Goal: Transaction & Acquisition: Purchase product/service

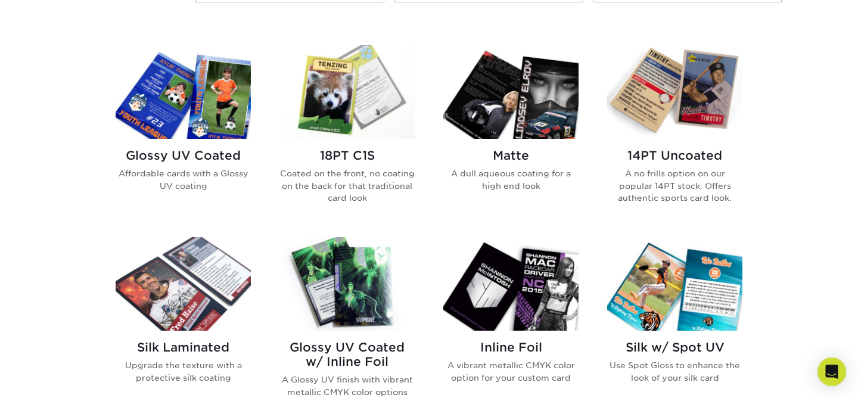
scroll to position [579, 0]
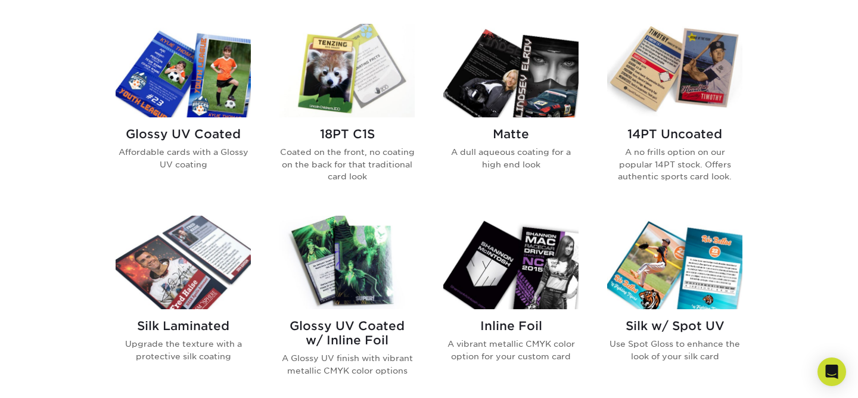
click at [198, 83] on img at bounding box center [183, 71] width 135 height 94
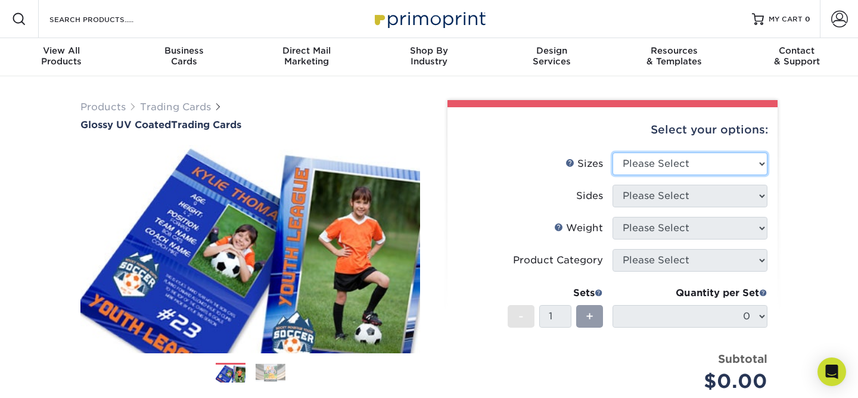
click at [677, 169] on select "Please Select 2.5" x 3.5"" at bounding box center [690, 164] width 155 height 23
select select "2.50x3.50"
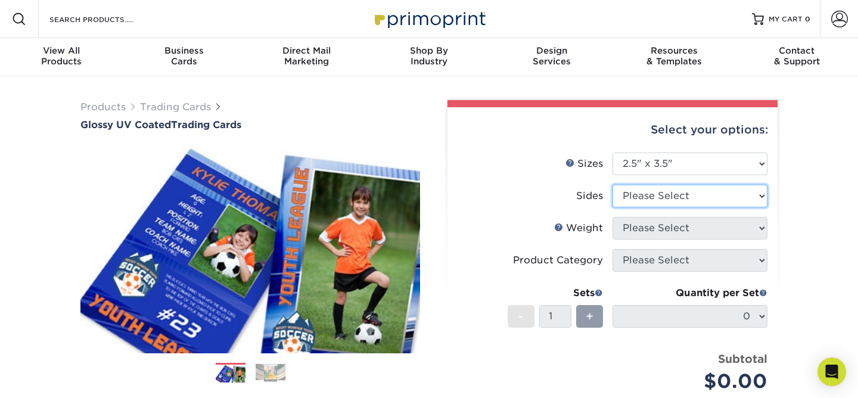
click at [673, 203] on select "Please Select Print Both Sides Print Front Only" at bounding box center [690, 196] width 155 height 23
select select "13abbda7-1d64-4f25-8bb2-c179b224825d"
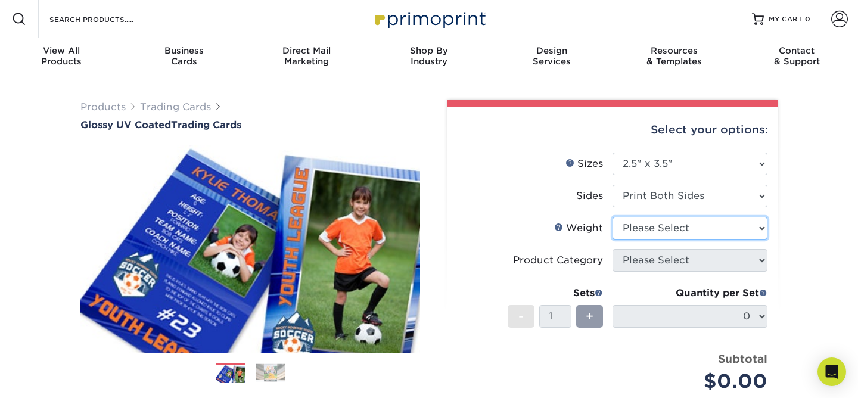
click at [672, 231] on select "Please Select 16PT 14PT 18PT C1S" at bounding box center [690, 228] width 155 height 23
select select "18PTC1S"
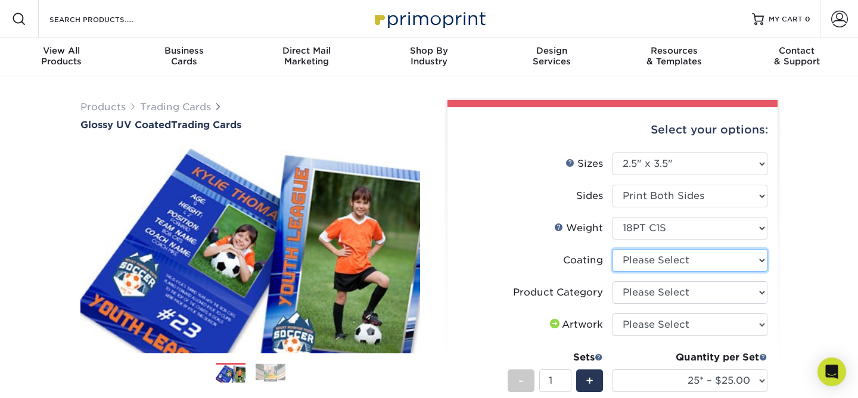
click at [664, 262] on select at bounding box center [690, 260] width 155 height 23
select select "1e8116af-acfc-44b1-83dc-8181aa338834"
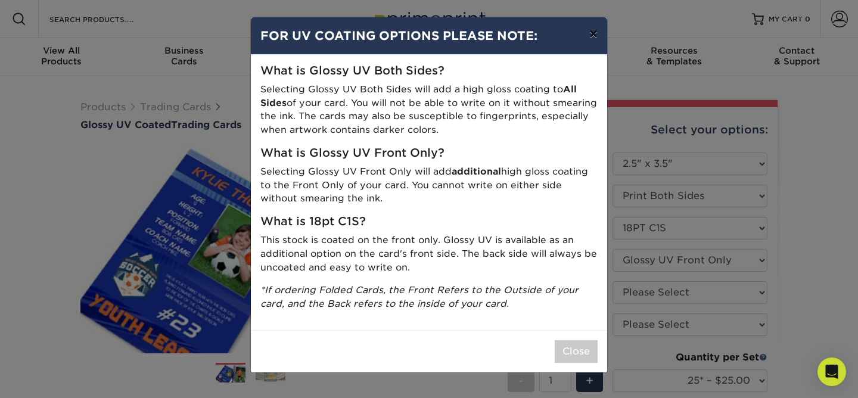
click at [591, 36] on button "×" at bounding box center [593, 33] width 27 height 33
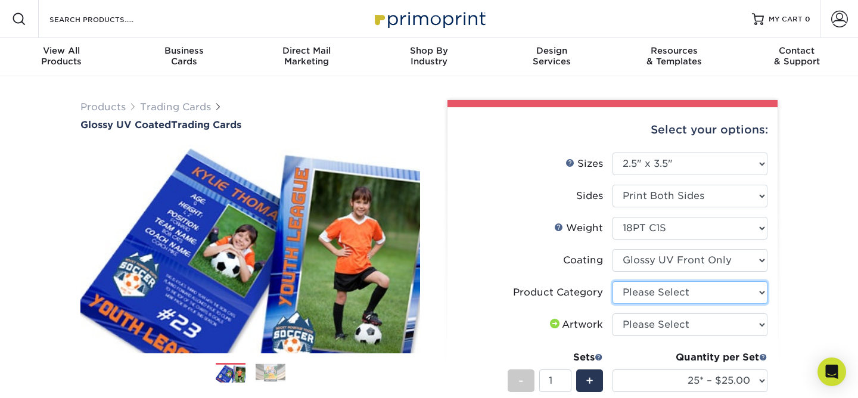
click at [679, 297] on select "Please Select Trading Cards" at bounding box center [690, 292] width 155 height 23
select select "c2f9bce9-36c2-409d-b101-c29d9d031e18"
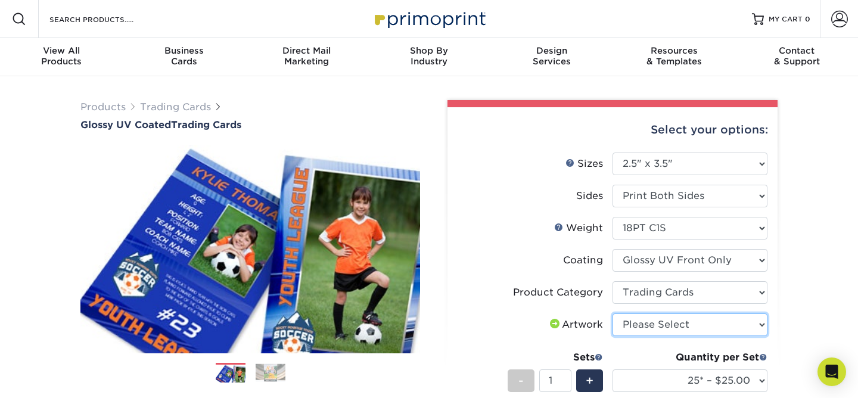
click at [673, 328] on select "Please Select I will upload files I need a design - $100" at bounding box center [690, 324] width 155 height 23
select select "design"
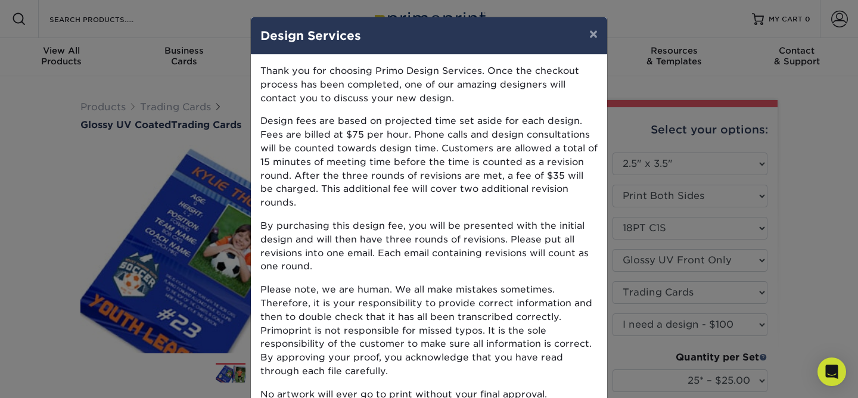
scroll to position [91, 0]
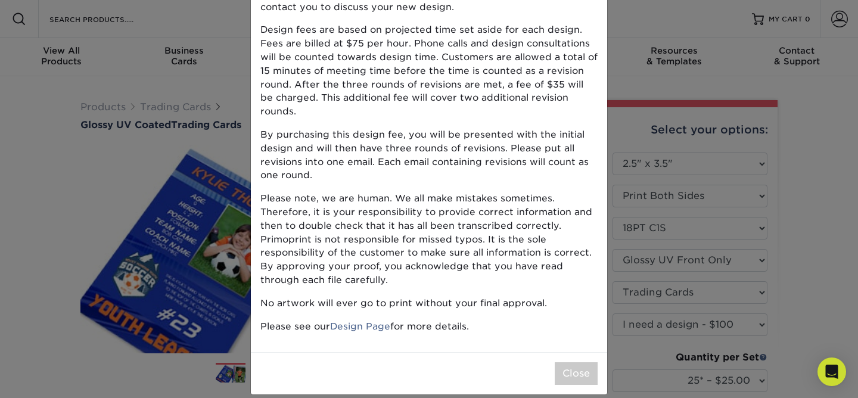
click at [452, 321] on div "Thank you for choosing Primo Design Services. Once the checkout process has bee…" at bounding box center [429, 158] width 356 height 389
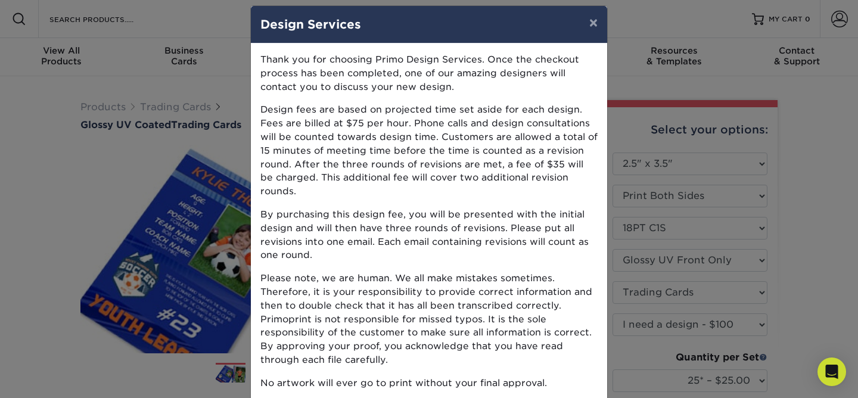
scroll to position [0, 0]
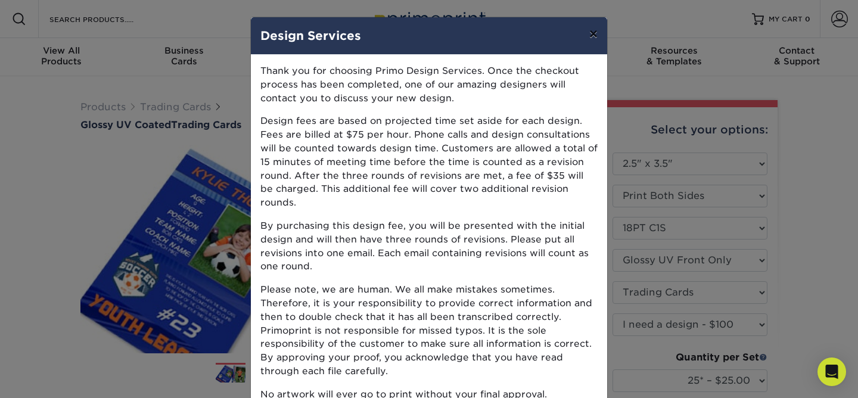
click at [595, 36] on button "×" at bounding box center [593, 33] width 27 height 33
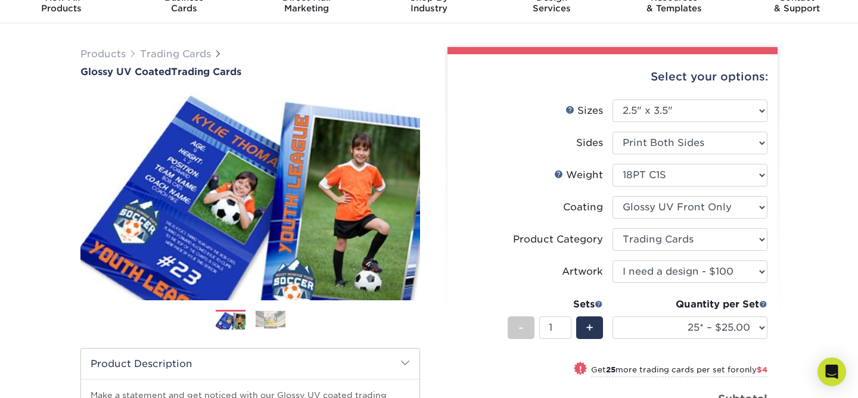
scroll to position [52, 0]
